Goal: Task Accomplishment & Management: Manage account settings

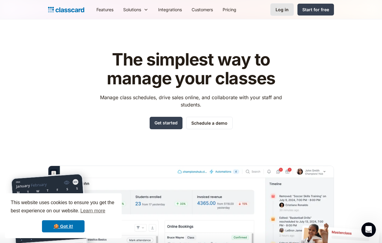
click at [274, 8] on link "Log in" at bounding box center [281, 9] width 23 height 12
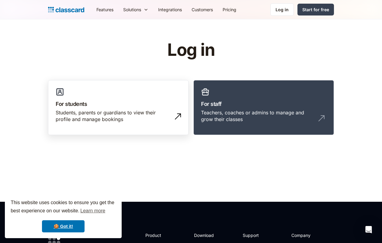
click at [167, 101] on h3 "For students" at bounding box center [118, 104] width 125 height 8
